Goal: Transaction & Acquisition: Book appointment/travel/reservation

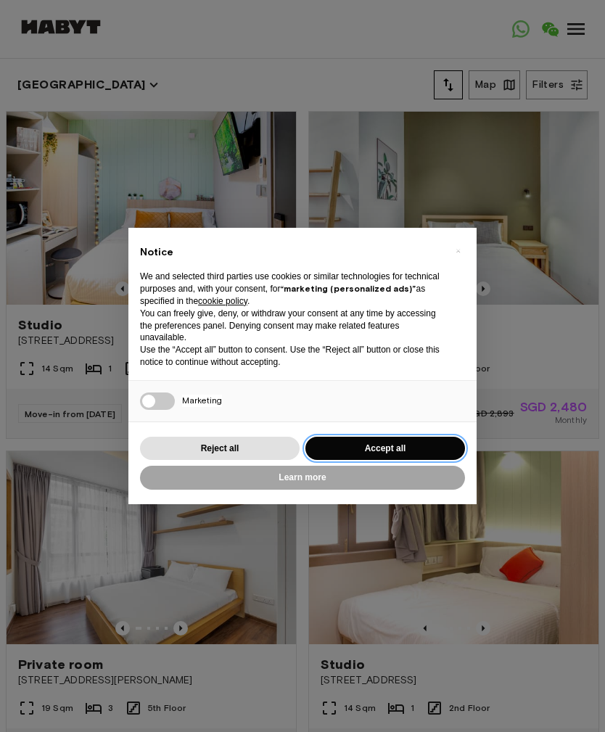
click at [403, 443] on button "Accept all" at bounding box center [386, 449] width 160 height 24
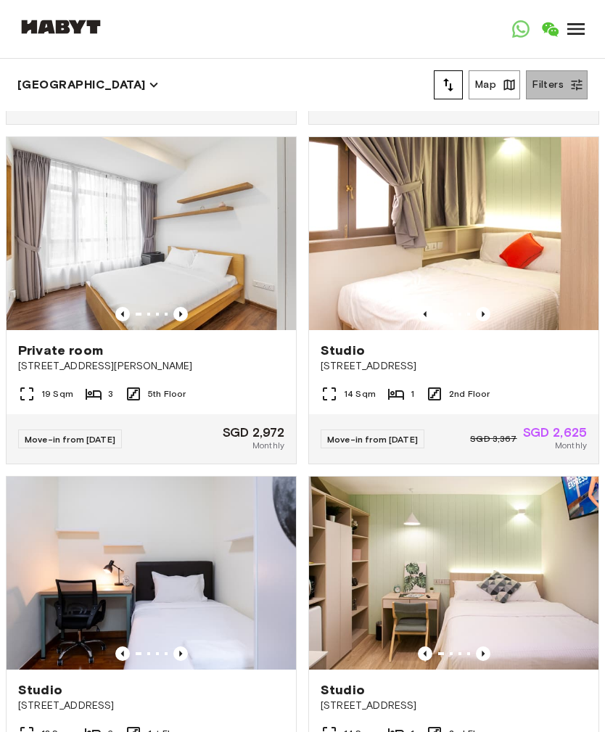
click at [576, 85] on icon "button" at bounding box center [577, 85] width 15 height 15
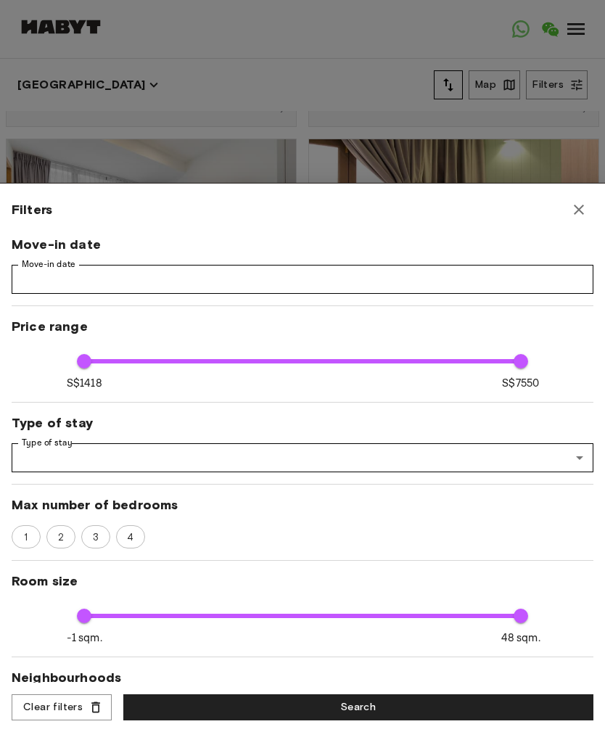
scroll to position [311, 0]
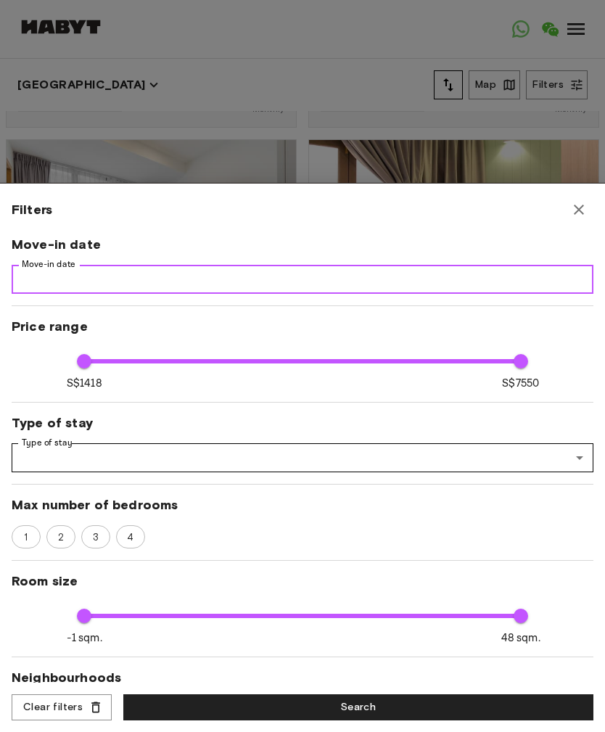
click at [538, 290] on input "Move-in date" at bounding box center [303, 279] width 582 height 29
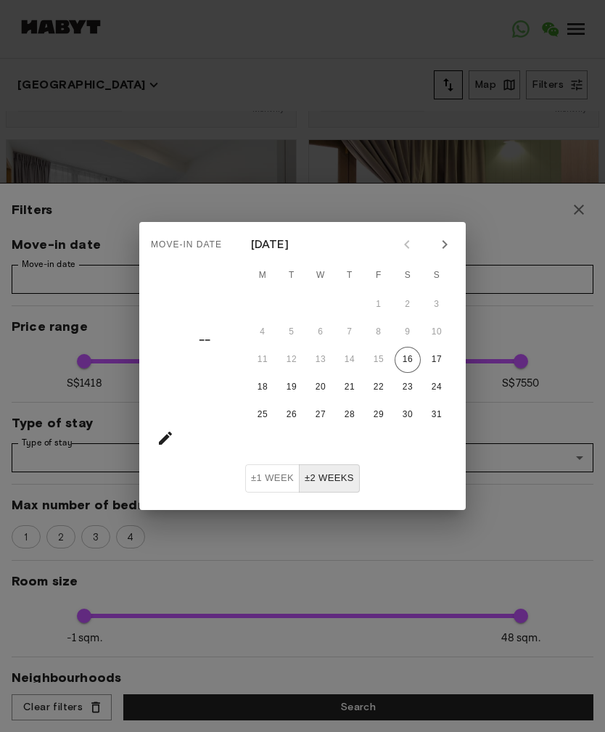
click at [533, 279] on div "Move-in date –– August 2025 M T W T F S S 1 2 3 4 5 6 7 8 9 10 11 12 13 14 15 1…" at bounding box center [302, 366] width 605 height 732
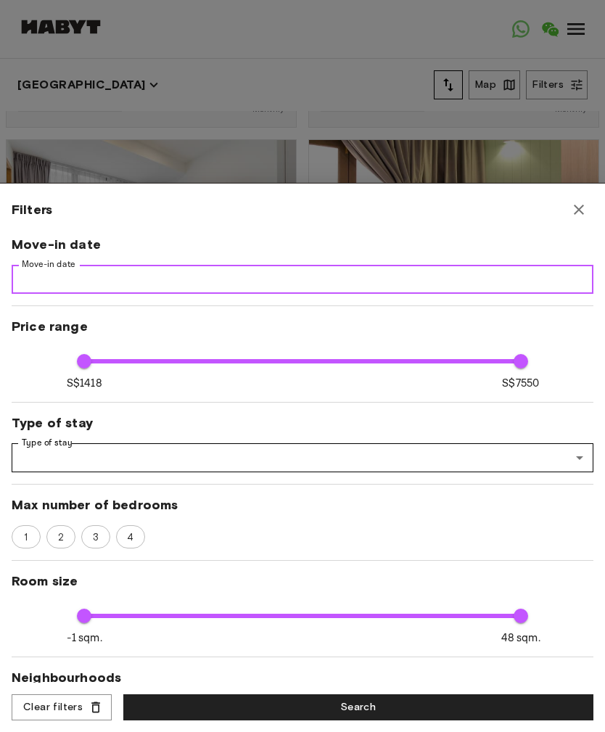
click at [512, 284] on input "Move-in date" at bounding box center [303, 279] width 582 height 29
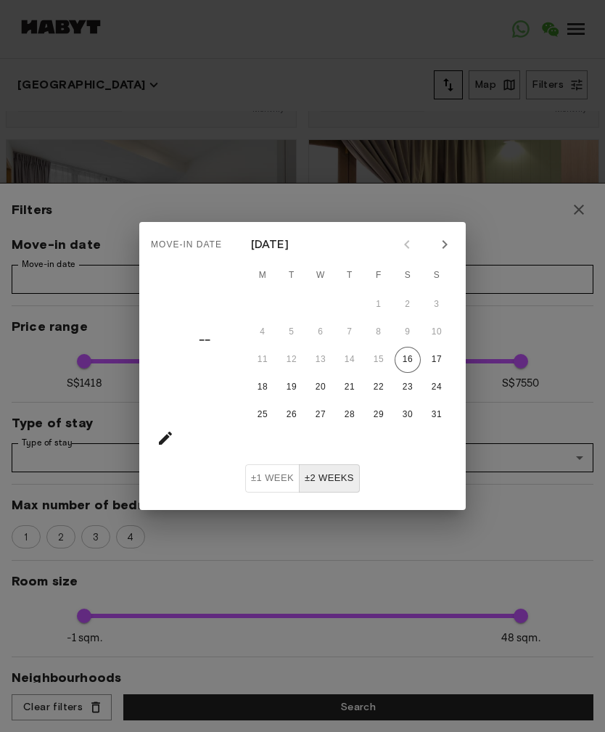
click at [448, 243] on icon "Next month" at bounding box center [444, 244] width 17 height 17
click at [414, 358] on button "20" at bounding box center [408, 360] width 26 height 26
type input "**********"
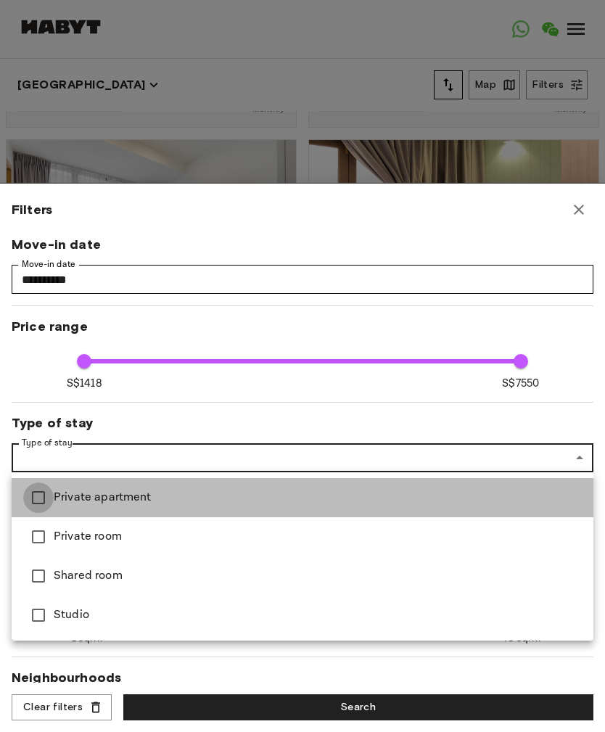
type input "****"
type input "**********"
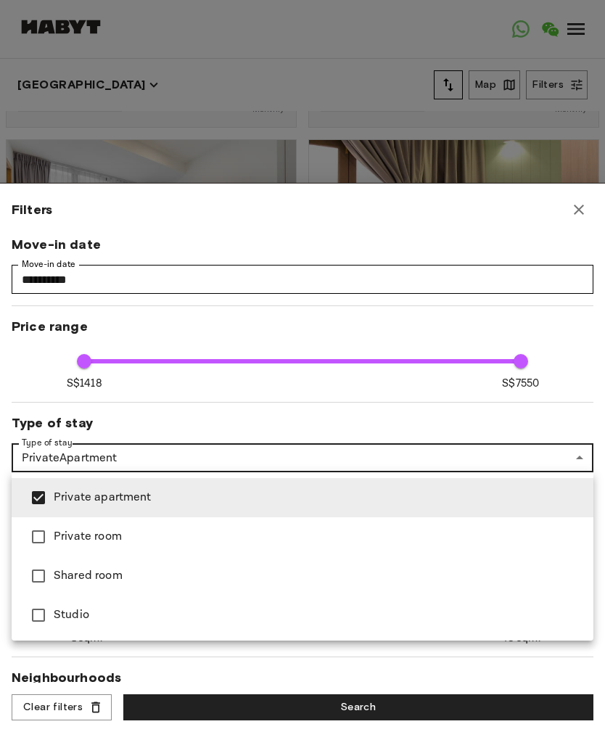
click at [603, 261] on div at bounding box center [302, 366] width 605 height 732
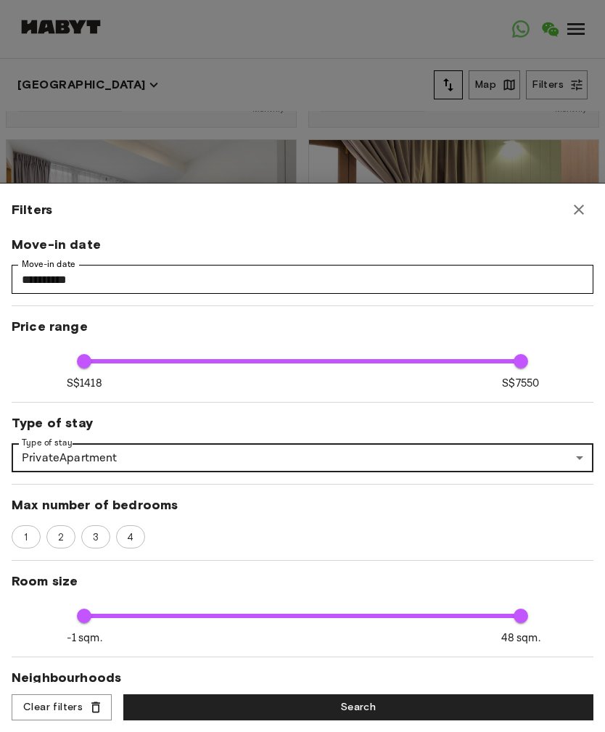
scroll to position [0, 0]
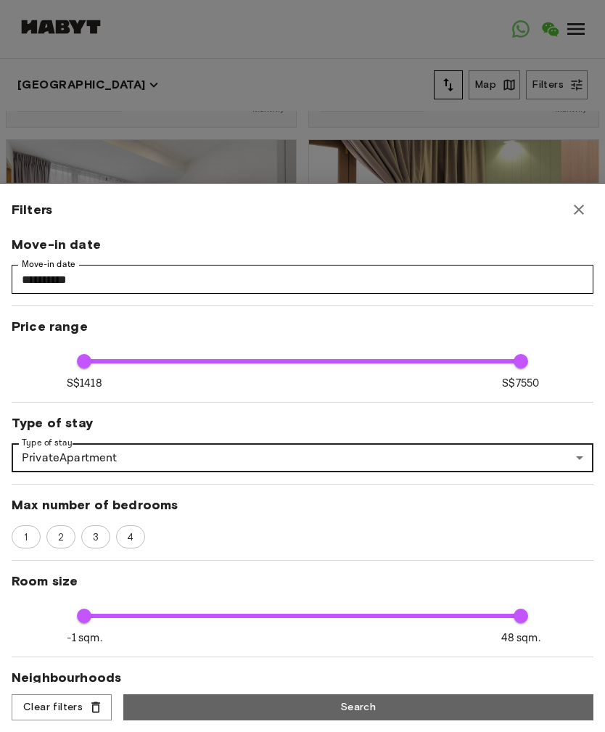
click at [380, 705] on button "Search" at bounding box center [358, 707] width 470 height 27
type input "****"
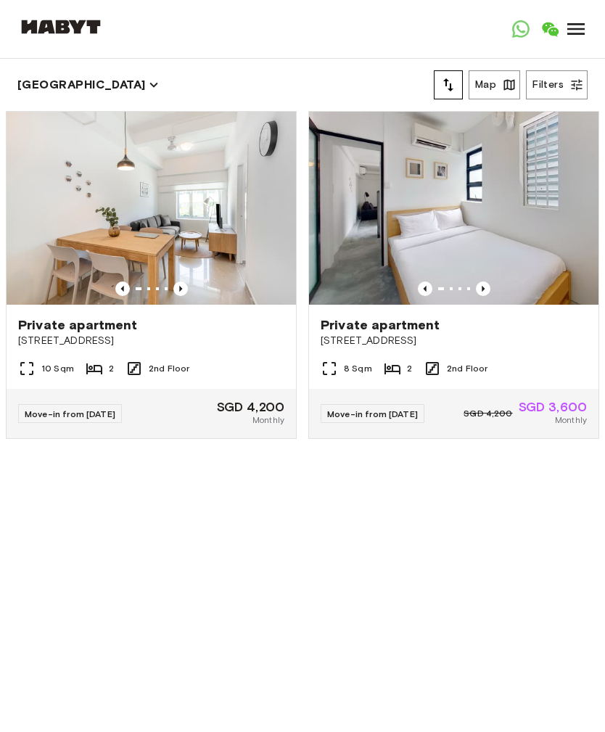
click at [541, 248] on img at bounding box center [454, 208] width 290 height 193
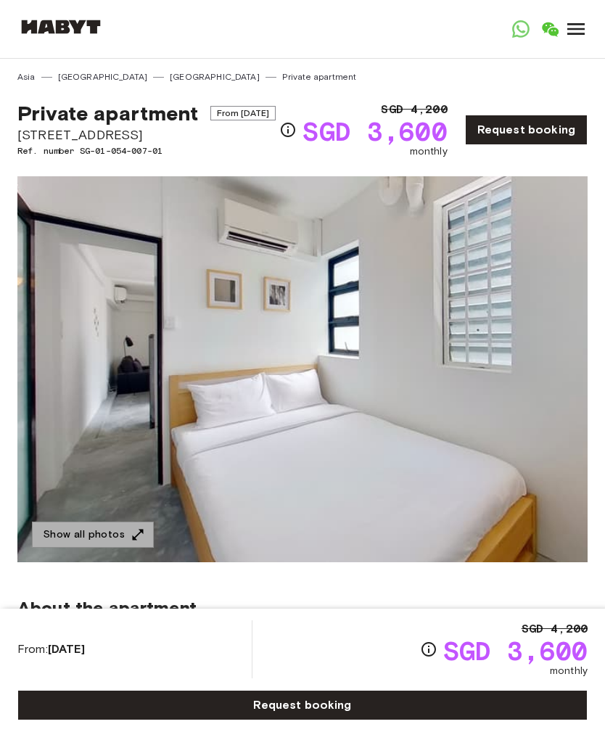
click at [107, 549] on button "Show all photos" at bounding box center [93, 535] width 122 height 27
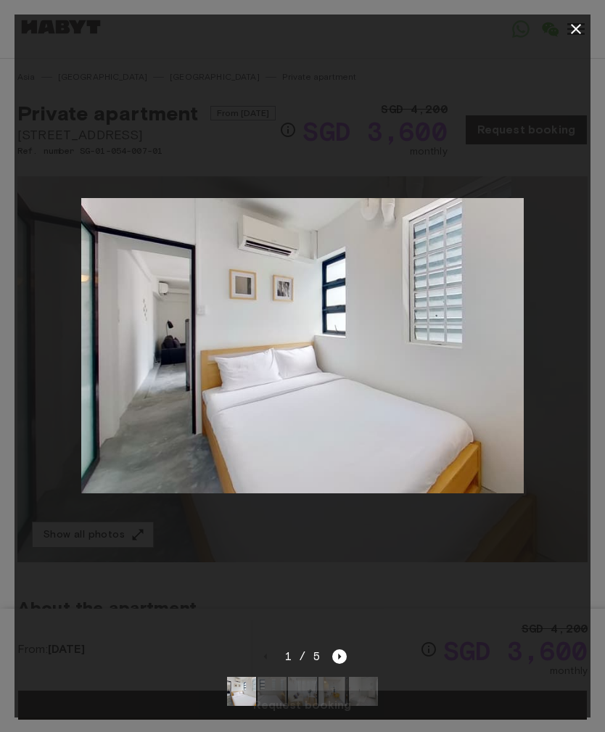
click at [581, 29] on icon "button" at bounding box center [575, 28] width 17 height 17
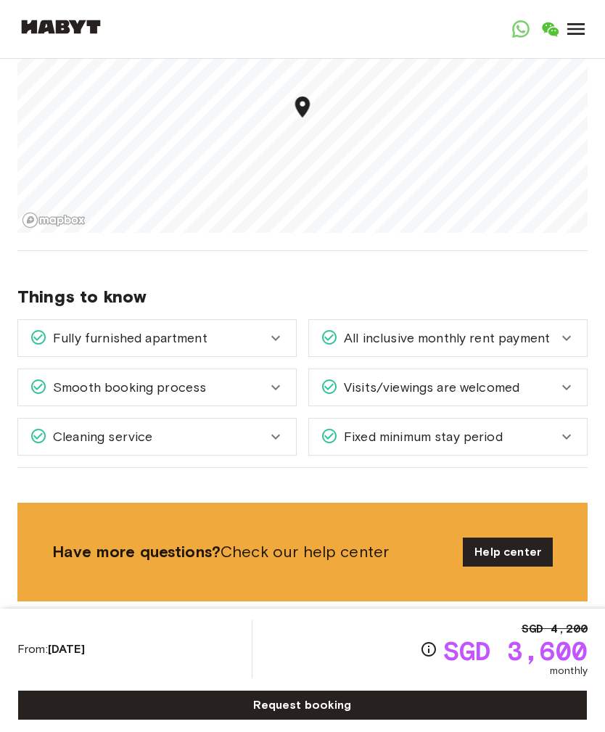
scroll to position [1134, 0]
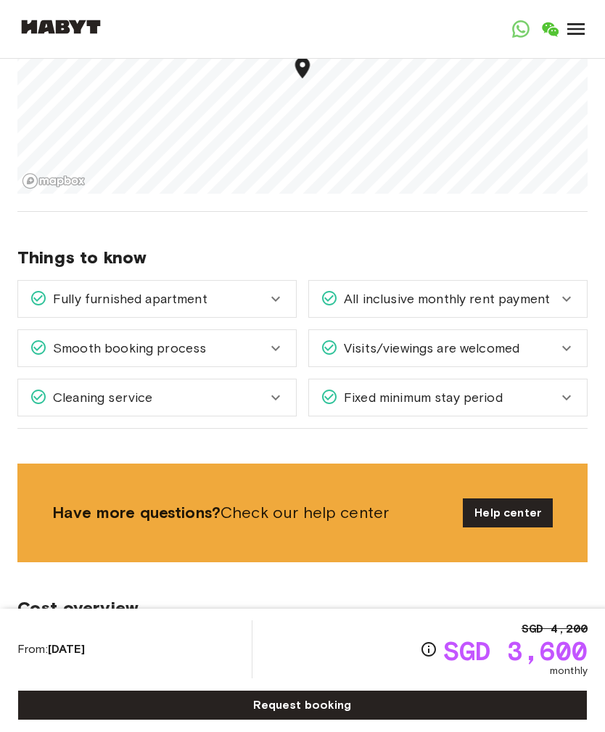
click at [571, 308] on icon at bounding box center [566, 298] width 17 height 17
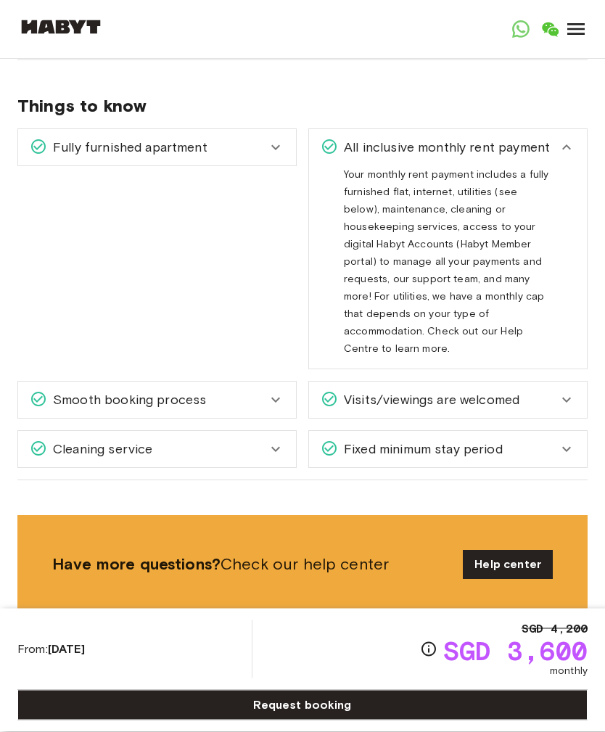
scroll to position [1289, 0]
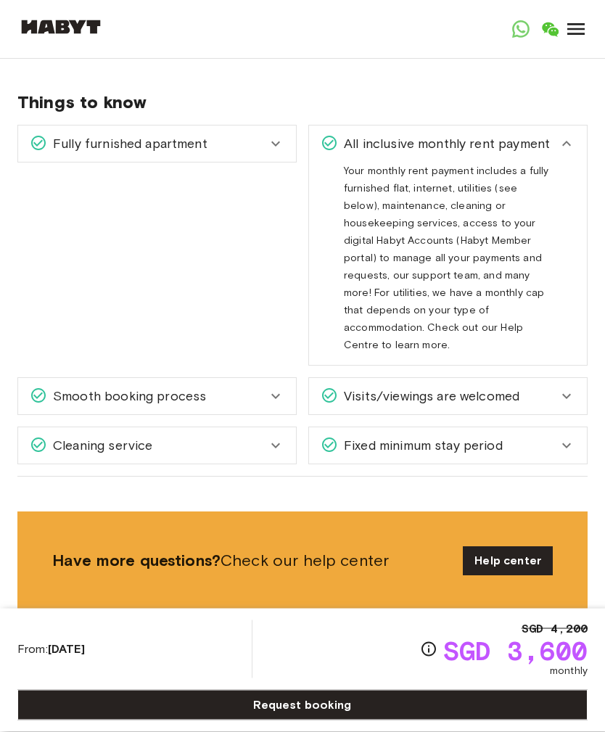
click at [568, 440] on icon at bounding box center [566, 446] width 17 height 17
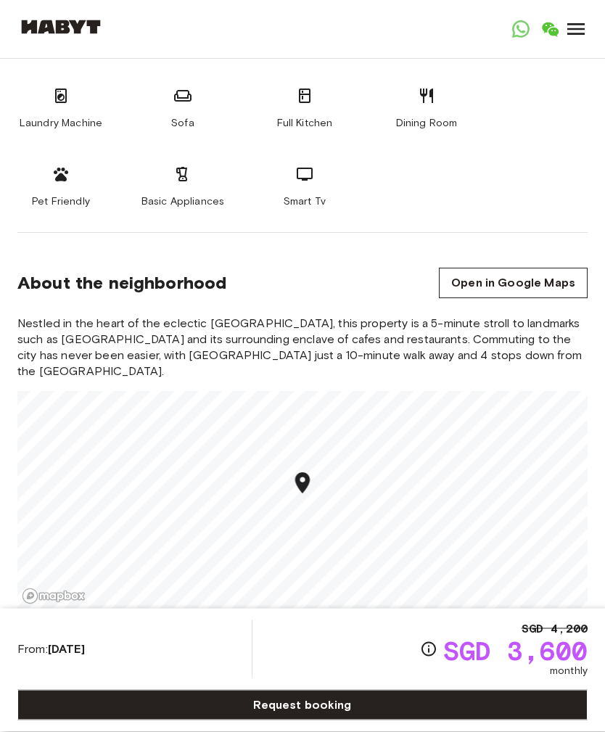
scroll to position [719, 0]
click at [529, 30] on icon "Open WhatsApp" at bounding box center [520, 28] width 17 height 17
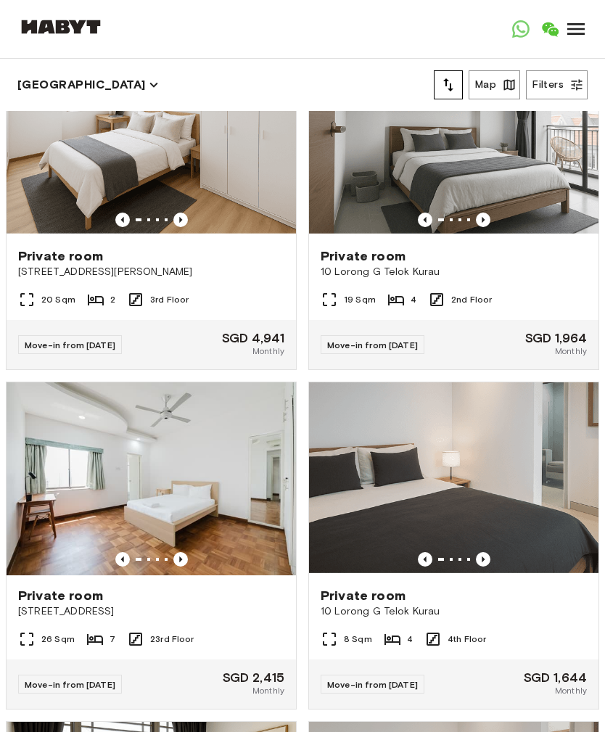
scroll to position [8561, 0]
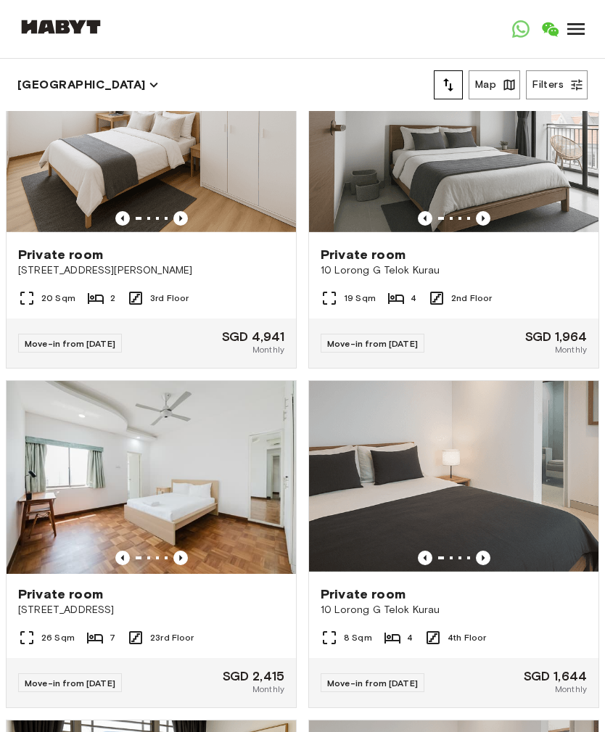
click at [570, 90] on icon "button" at bounding box center [577, 85] width 15 height 15
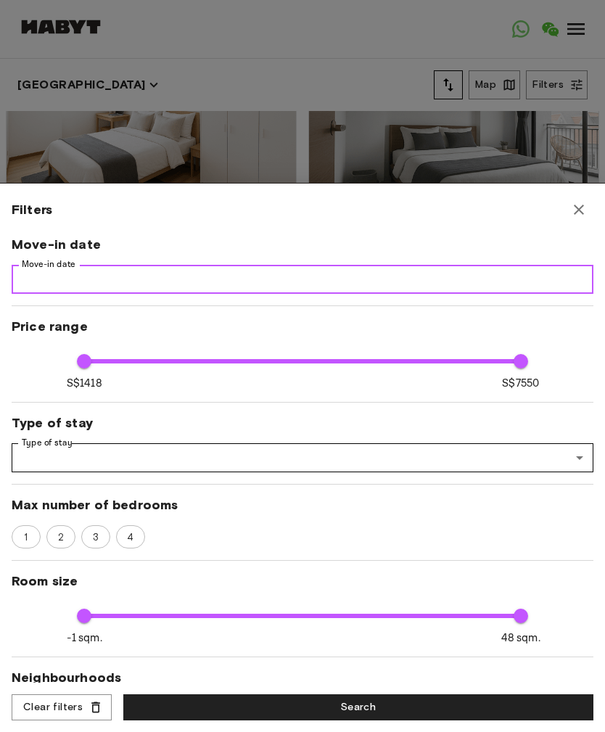
click at [485, 290] on input "Move-in date" at bounding box center [303, 279] width 582 height 29
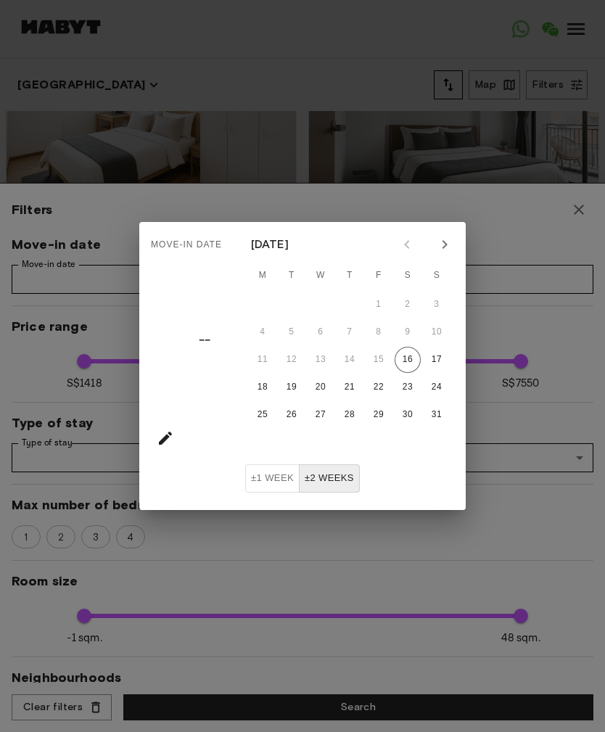
click at [456, 239] on button "Next month" at bounding box center [445, 244] width 25 height 25
click at [418, 357] on button "20" at bounding box center [408, 360] width 26 height 26
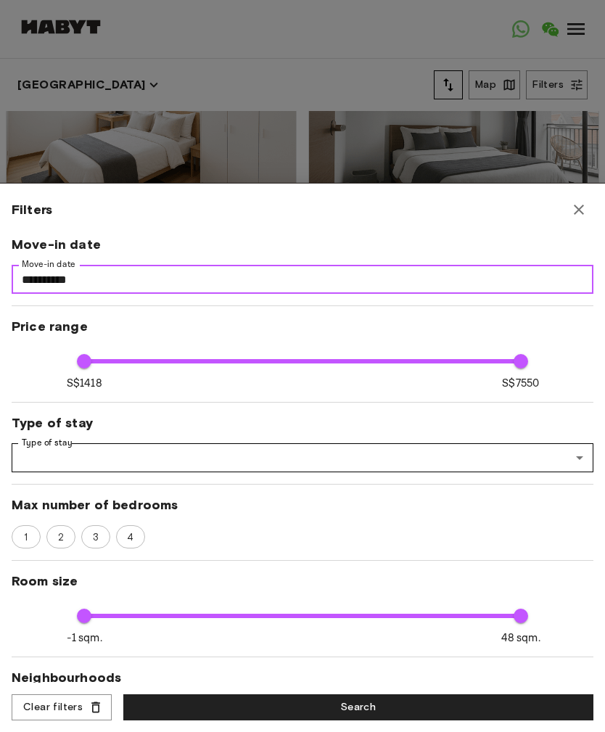
type input "**********"
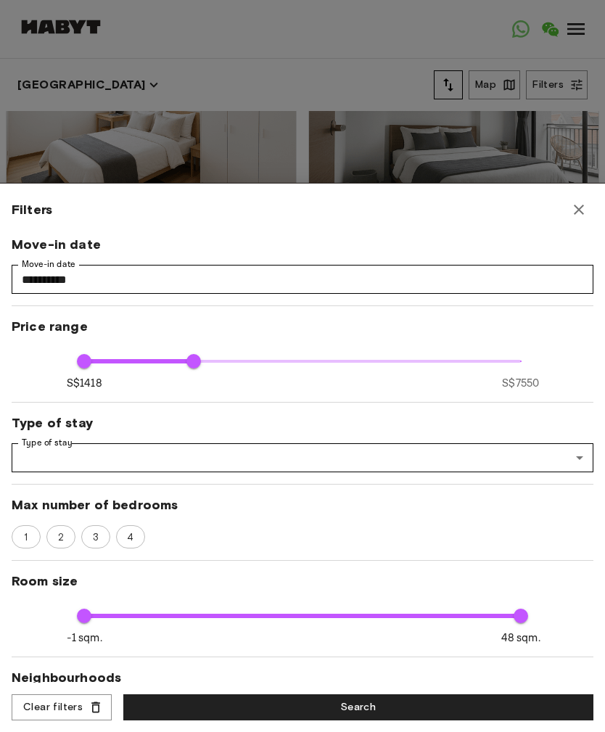
type input "****"
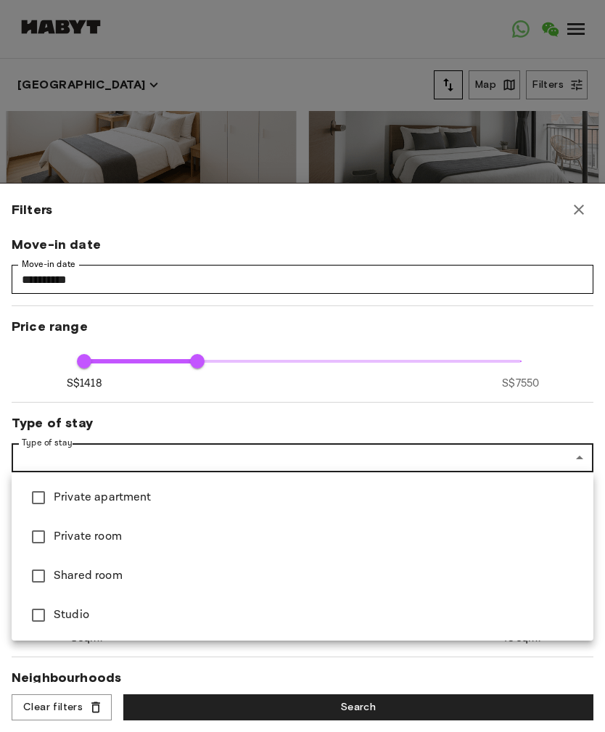
type input "**********"
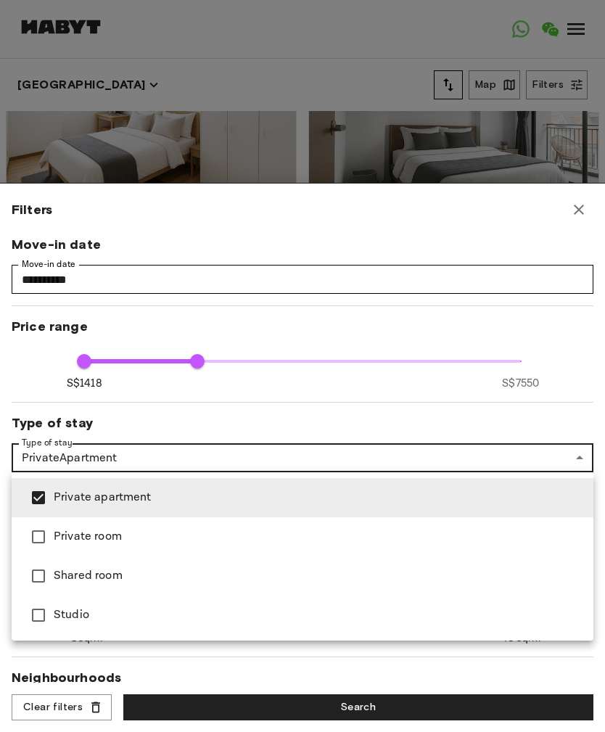
click at [509, 415] on div at bounding box center [302, 366] width 605 height 732
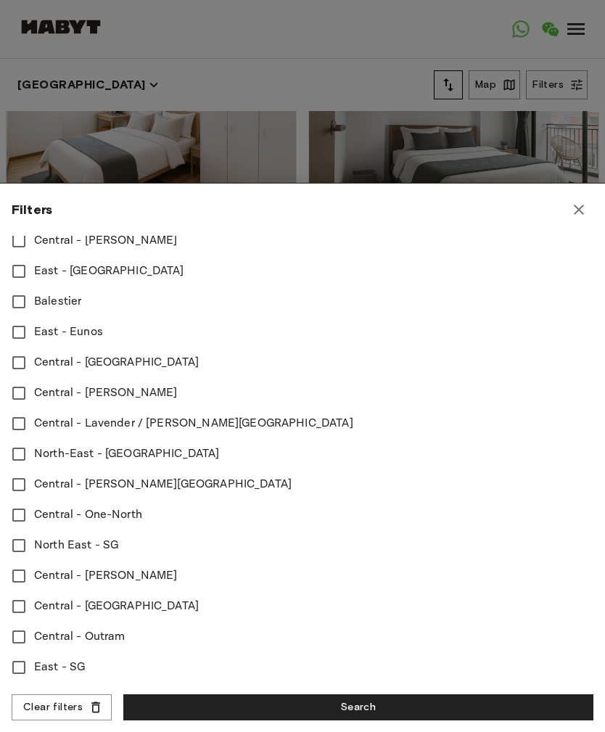
scroll to position [533, 0]
click at [409, 702] on button "Search" at bounding box center [358, 707] width 470 height 27
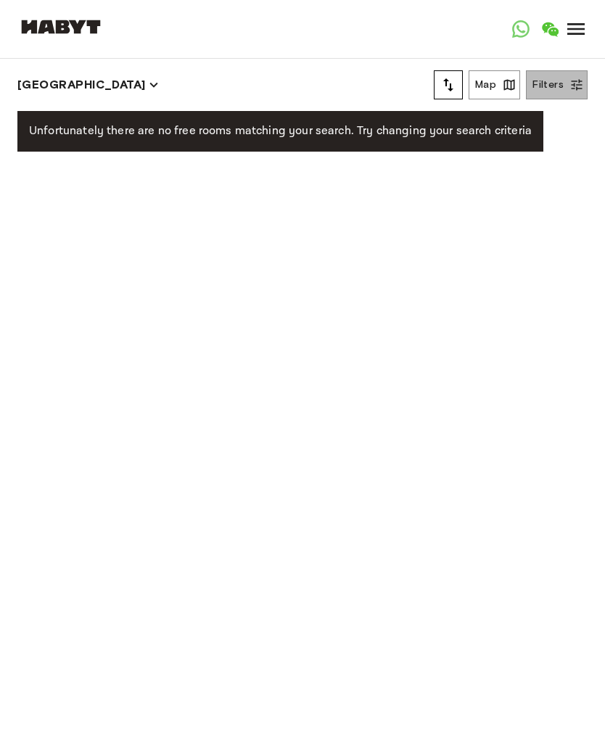
click at [566, 85] on button "Filters" at bounding box center [557, 84] width 62 height 29
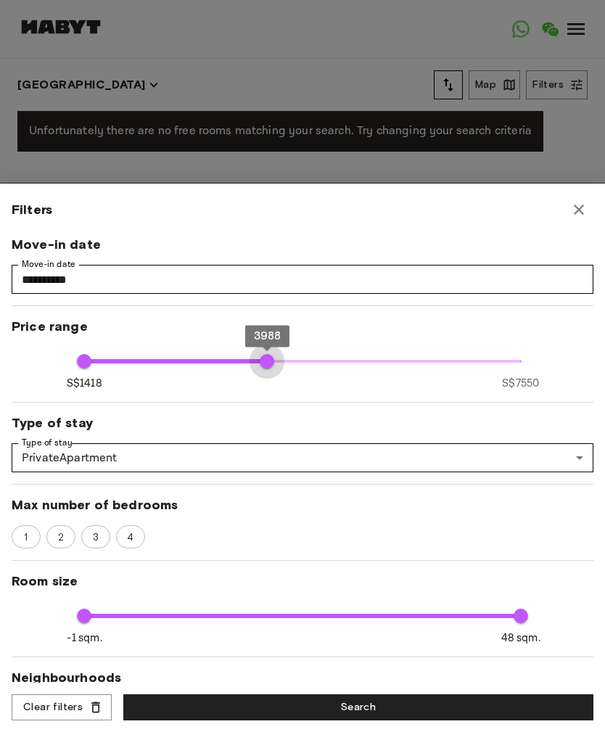
type input "****"
click at [388, 710] on button "Search" at bounding box center [358, 707] width 470 height 27
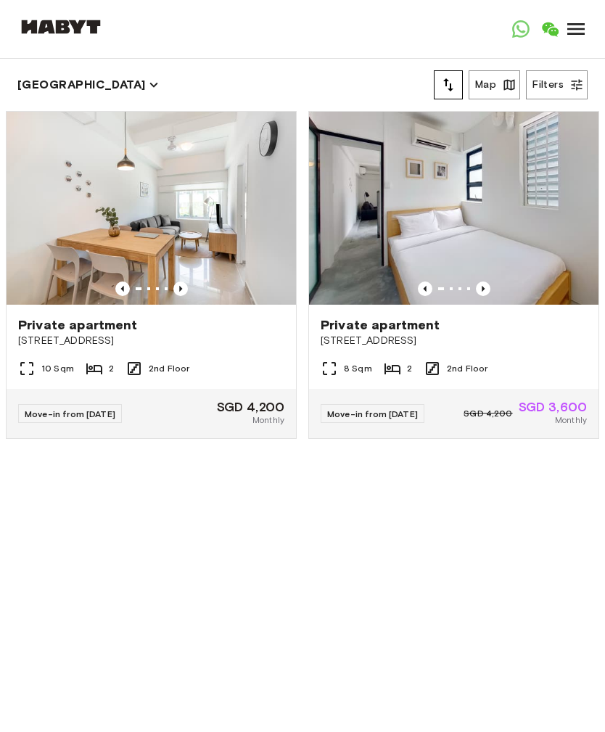
click at [77, 349] on div "Private apartment 55 Tiong Bahru Road" at bounding box center [152, 332] width 290 height 55
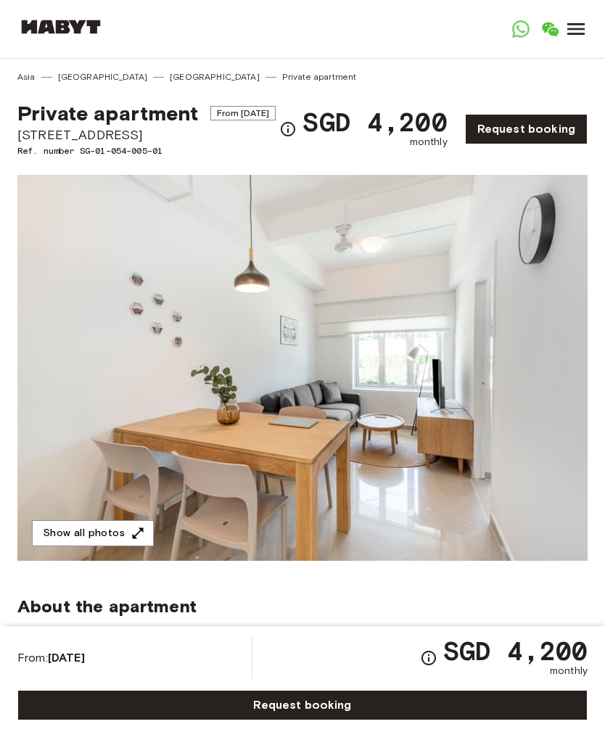
click at [140, 541] on icon "button" at bounding box center [138, 533] width 15 height 15
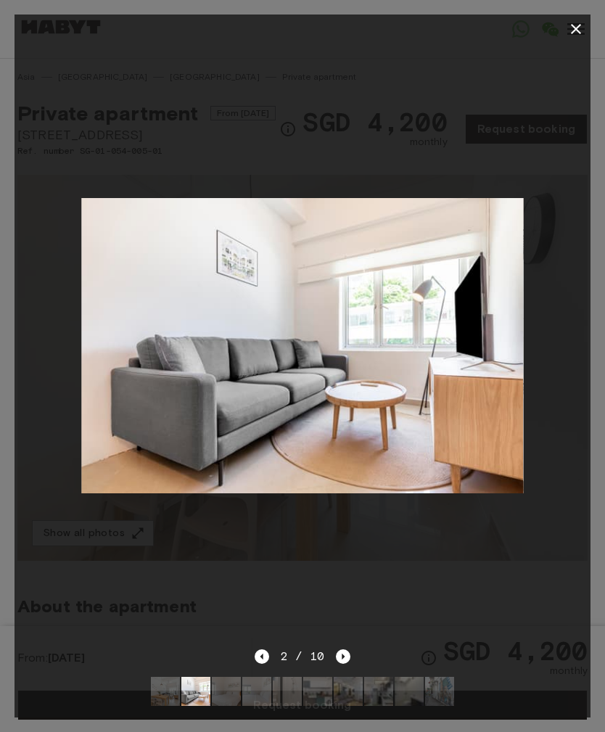
click at [582, 37] on icon "button" at bounding box center [575, 28] width 17 height 17
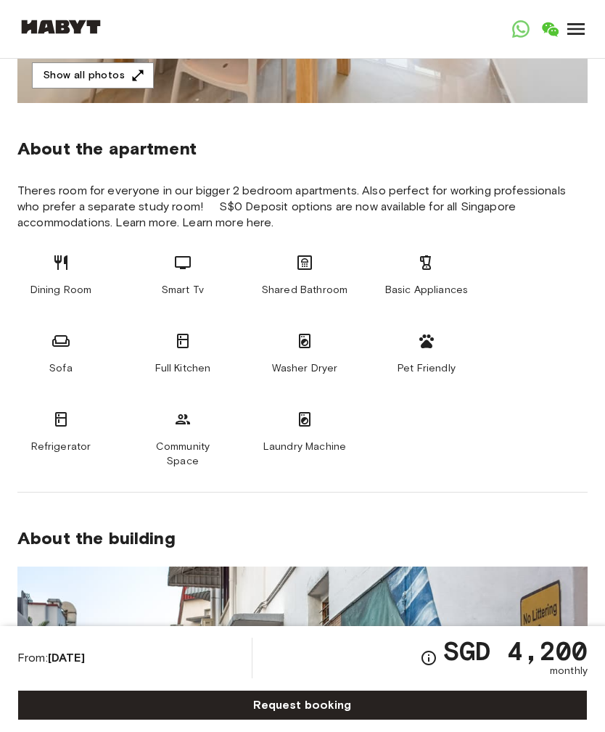
scroll to position [462, 0]
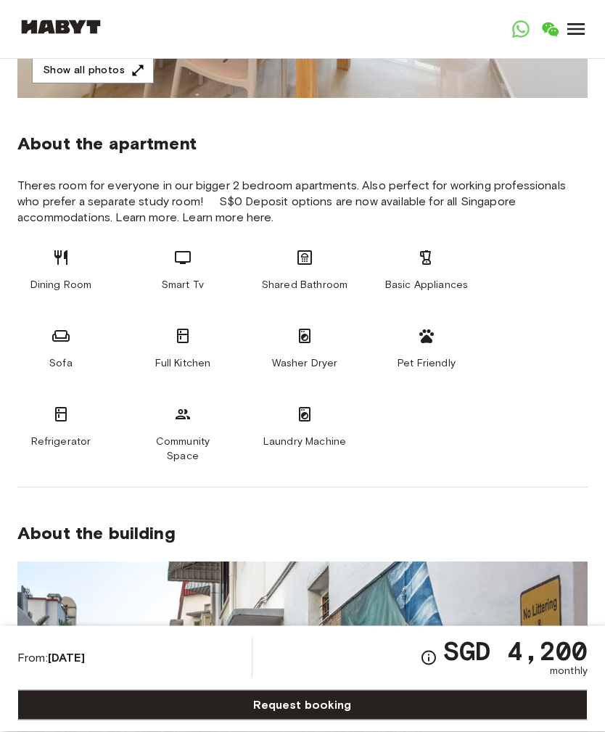
click at [448, 428] on div "Dining Room Smart Tv Shared Bathroom Basic Appliances Sofa Full Kitchen Washer …" at bounding box center [302, 357] width 570 height 215
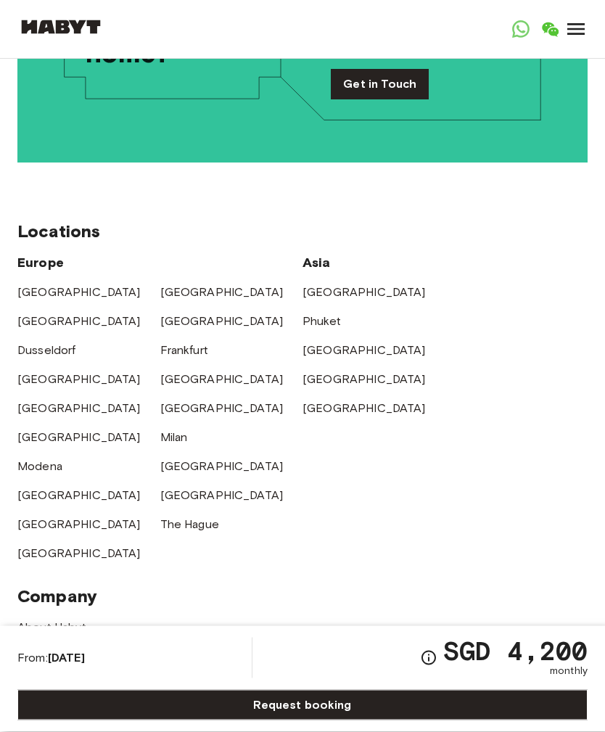
scroll to position [3829, 0]
